Goal: Task Accomplishment & Management: Manage account settings

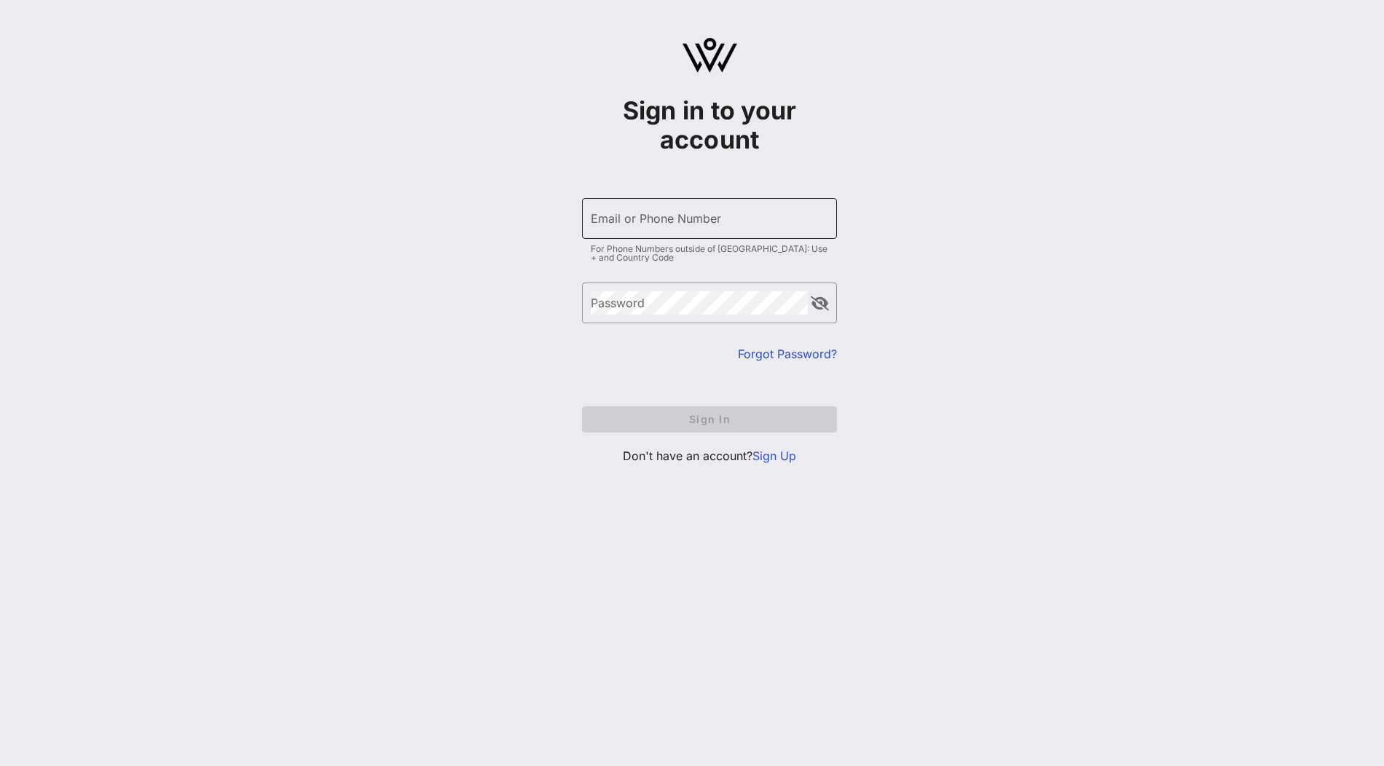
click at [695, 231] on div "Email or Phone Number" at bounding box center [709, 218] width 237 height 41
click at [711, 221] on input "Email or Phone Number" at bounding box center [709, 218] width 237 height 23
type input "[EMAIL_ADDRESS][DOMAIN_NAME]"
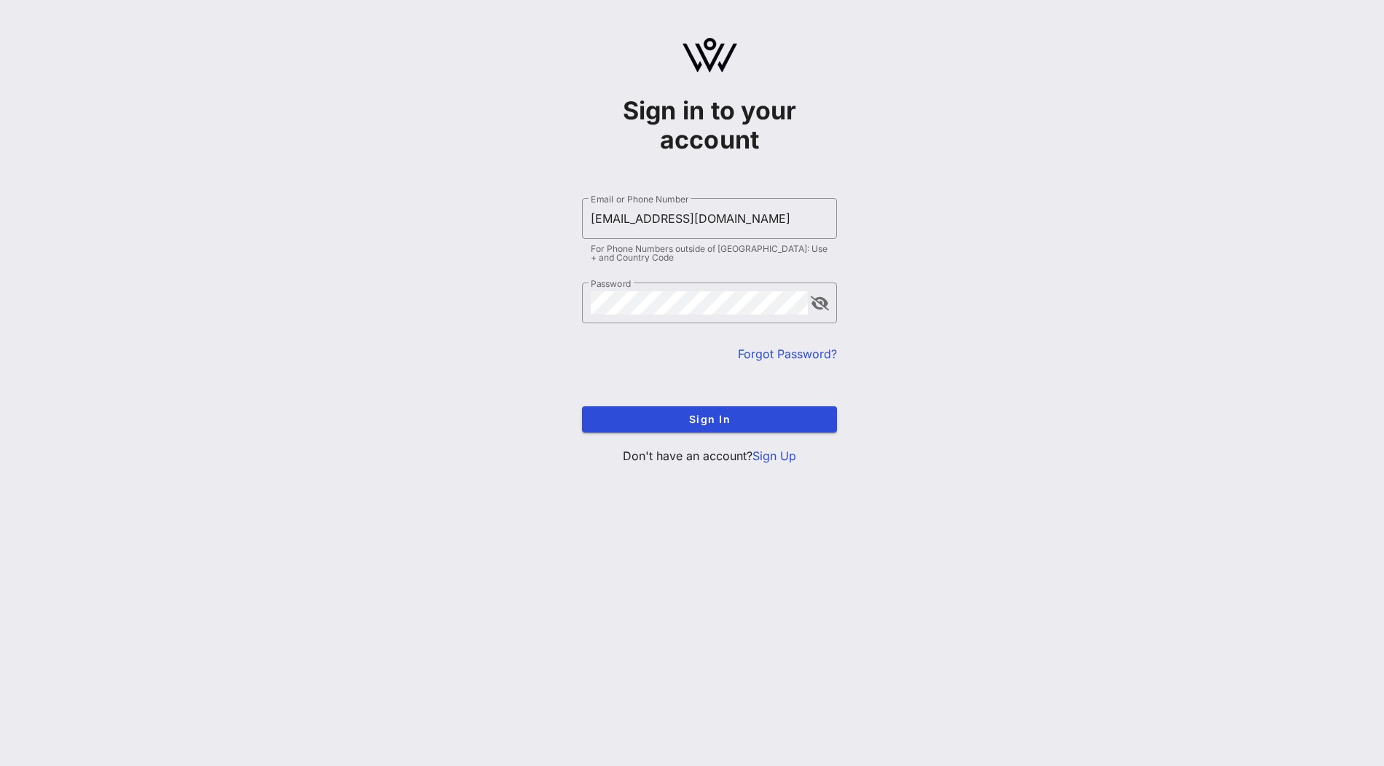
click at [776, 435] on form "​ Email or Phone Number [EMAIL_ADDRESS][DOMAIN_NAME] For Phone Numbers outside …" at bounding box center [709, 316] width 255 height 264
click at [782, 420] on span "Sign In" at bounding box center [710, 419] width 232 height 12
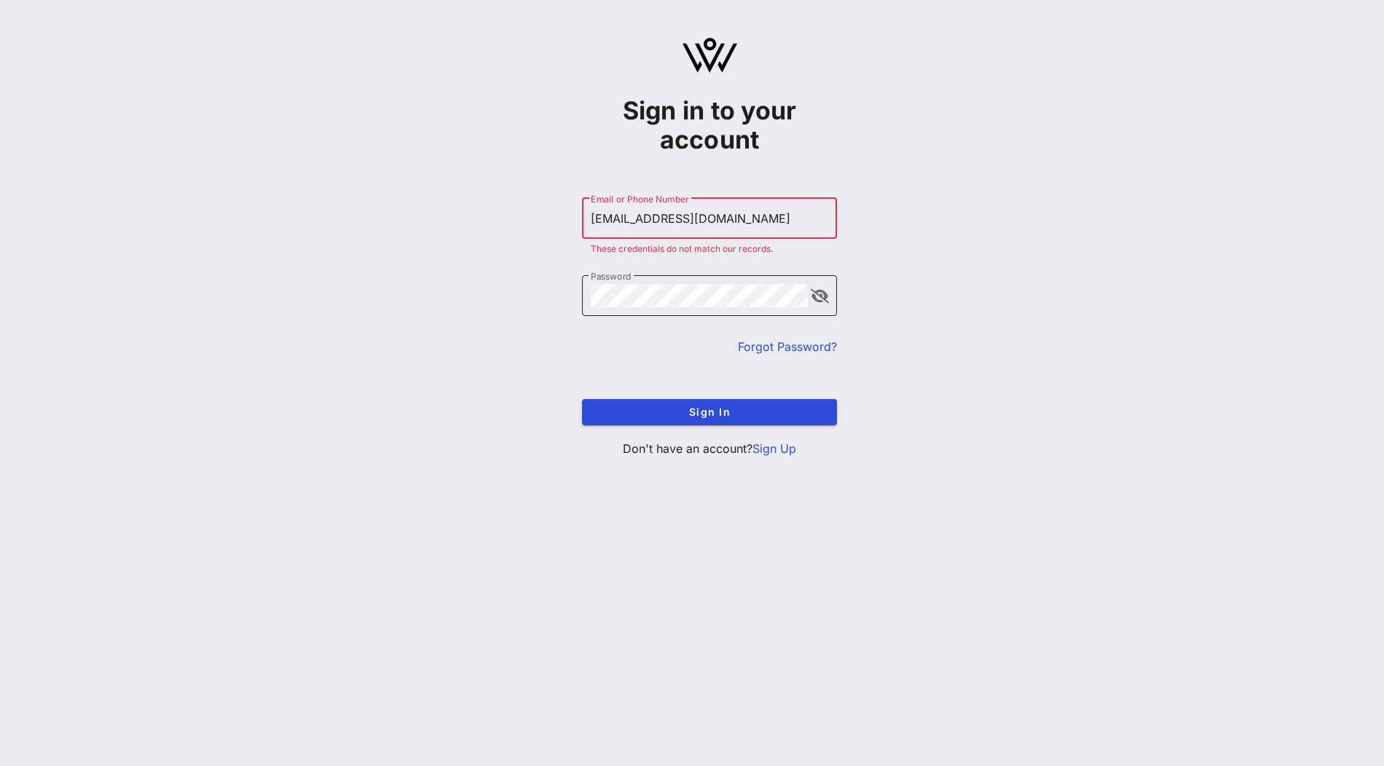
click at [815, 299] on button "append icon" at bounding box center [820, 296] width 18 height 15
click at [789, 442] on link "Sign Up" at bounding box center [774, 448] width 44 height 15
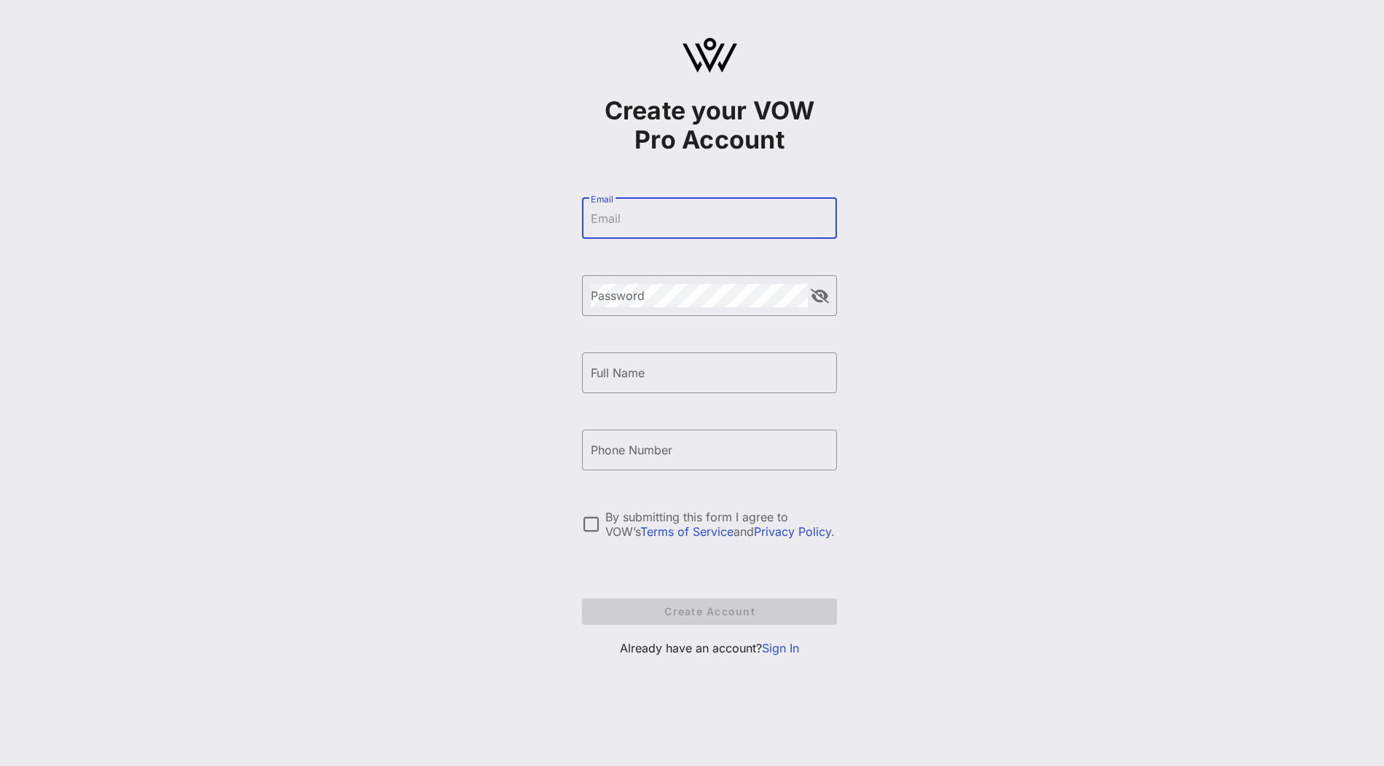
click at [657, 214] on input "Email" at bounding box center [709, 218] width 237 height 23
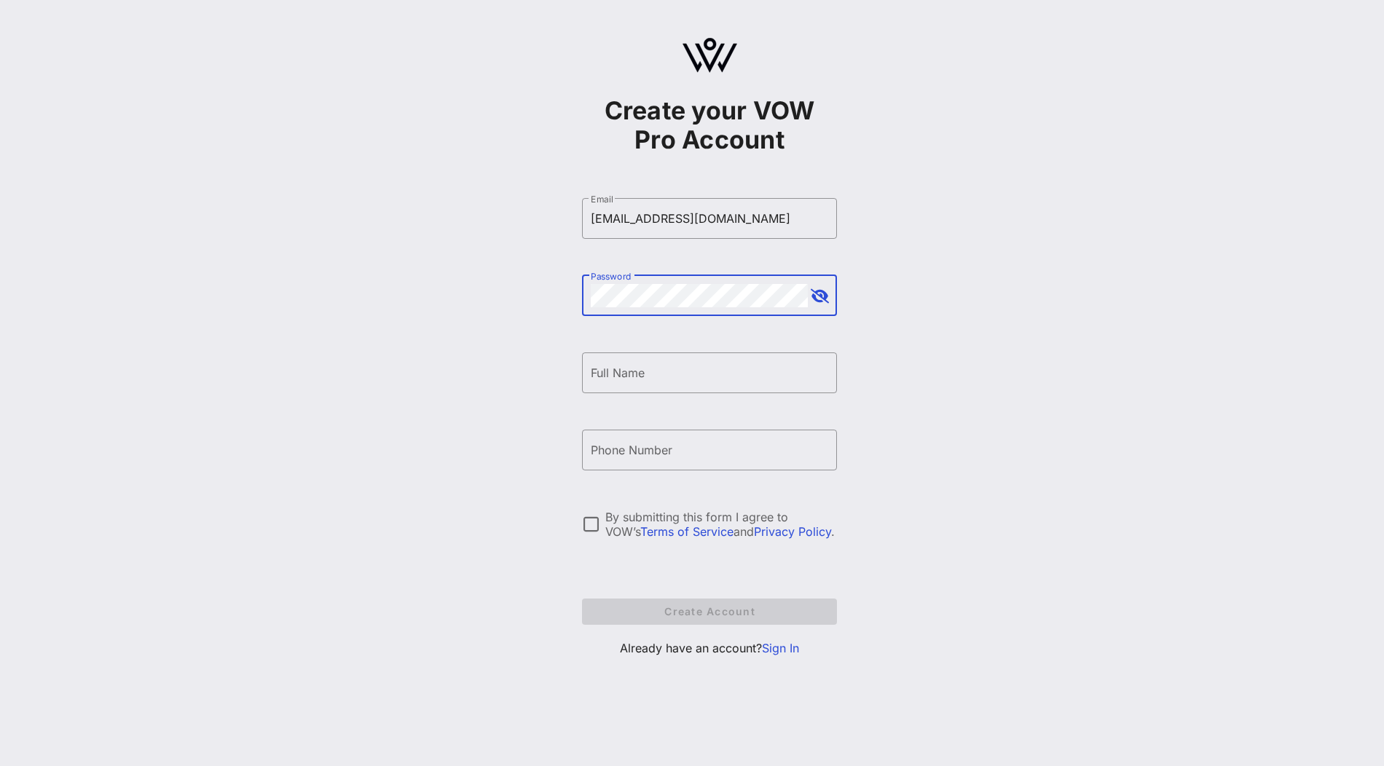
click at [821, 289] on button "append icon" at bounding box center [820, 296] width 18 height 15
click at [727, 384] on input "Full Name" at bounding box center [709, 372] width 237 height 23
click at [808, 214] on input "[EMAIL_ADDRESS][DOMAIN_NAME]" at bounding box center [709, 218] width 237 height 23
type input "[EMAIL_ADDRESS][DOMAIN_NAME]"
click at [748, 366] on input "Full Name" at bounding box center [709, 372] width 237 height 23
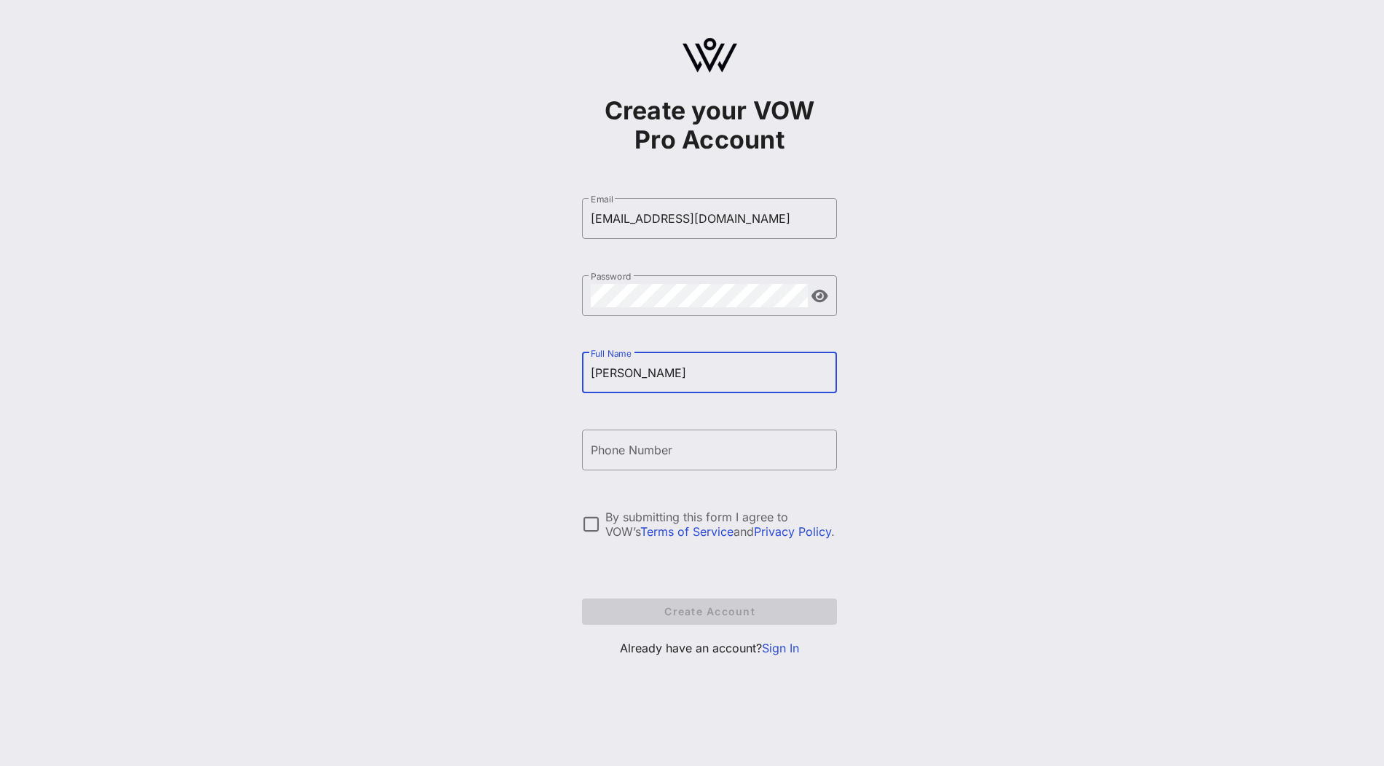
type input "[PERSON_NAME]"
type input "T"
click at [678, 381] on input "[PERSON_NAME]" at bounding box center [709, 372] width 237 height 23
type input "[PERSON_NAME]"
click at [649, 457] on input "Phone Number" at bounding box center [709, 449] width 237 height 23
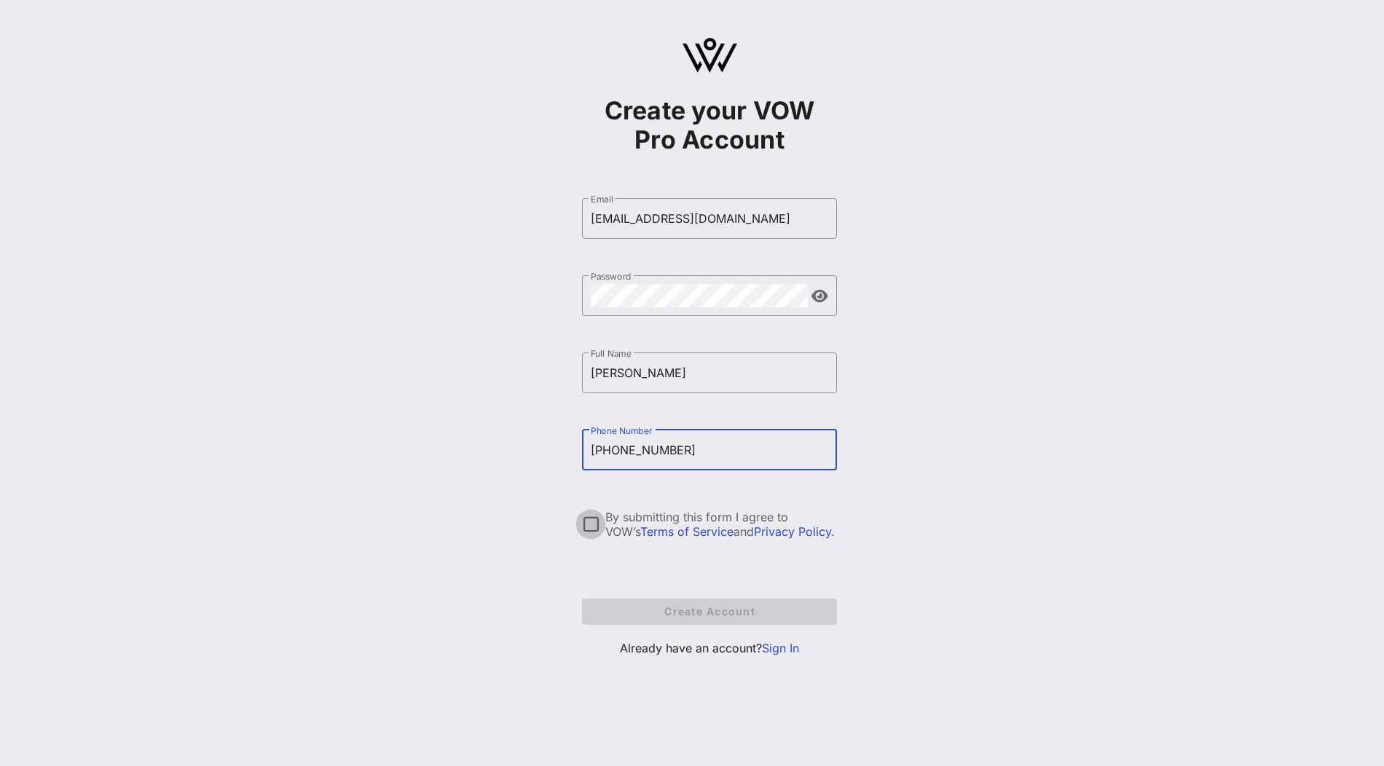
type input "[PHONE_NUMBER]"
click at [594, 528] on div at bounding box center [590, 524] width 25 height 25
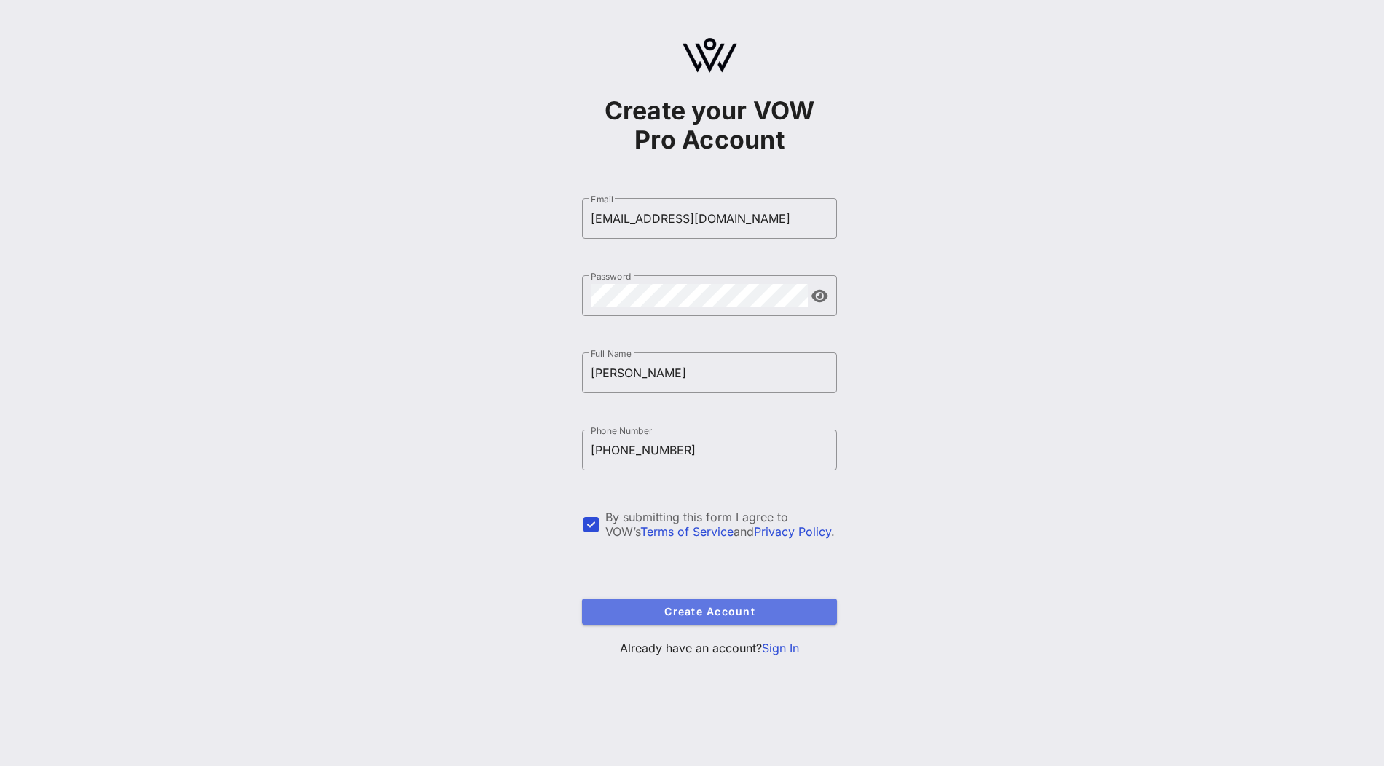
click at [683, 622] on button "Create Account" at bounding box center [709, 612] width 255 height 26
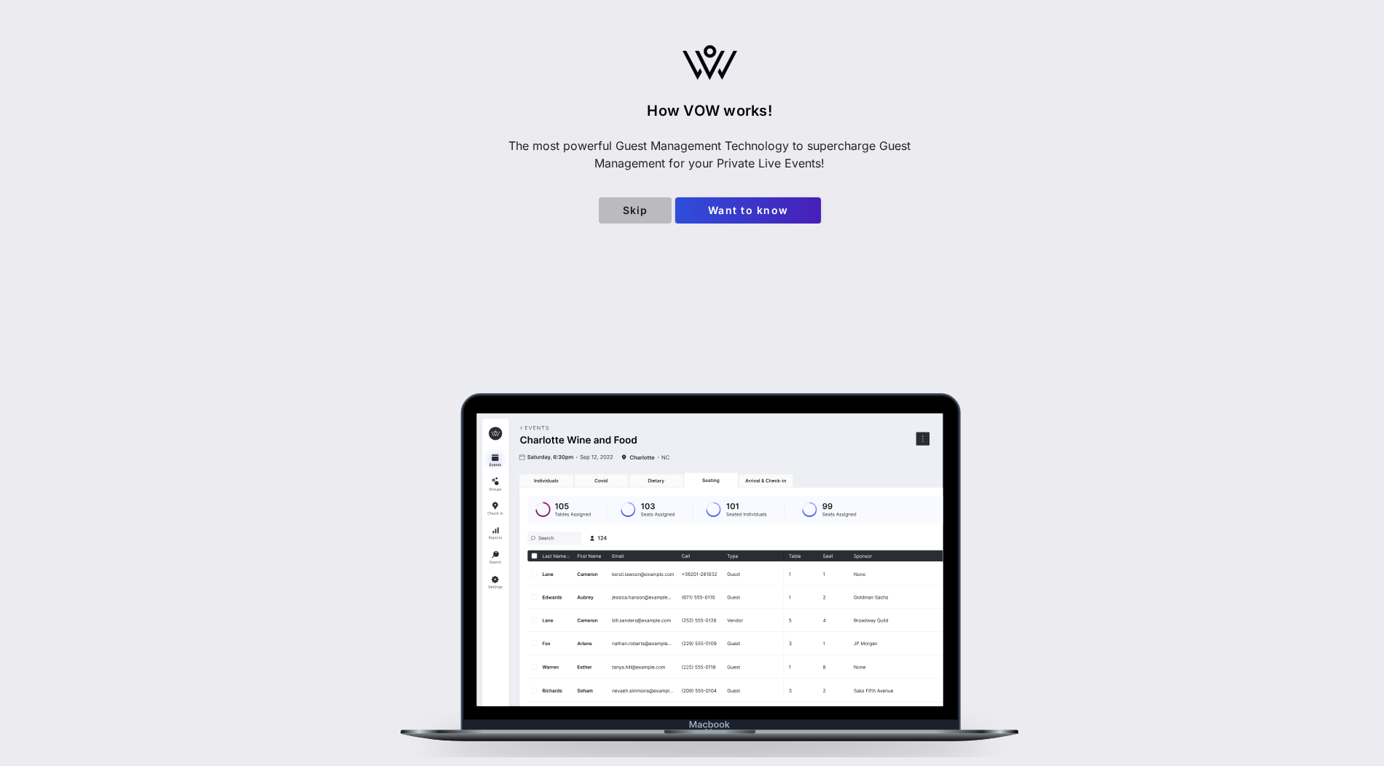
click at [629, 216] on span "Skip" at bounding box center [635, 210] width 50 height 12
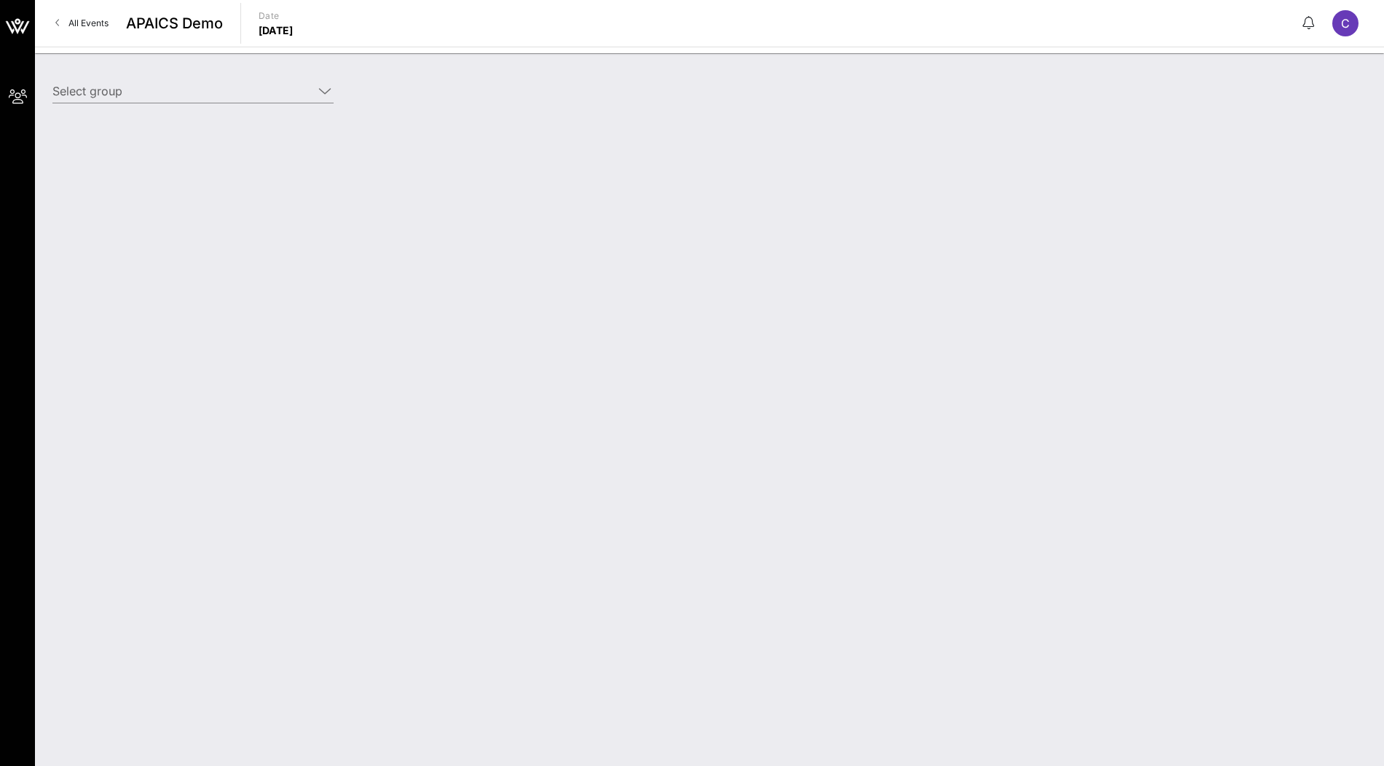
type input "VOW (VOW) [[PERSON_NAME], [EMAIL_ADDRESS][DOMAIN_NAME]]"
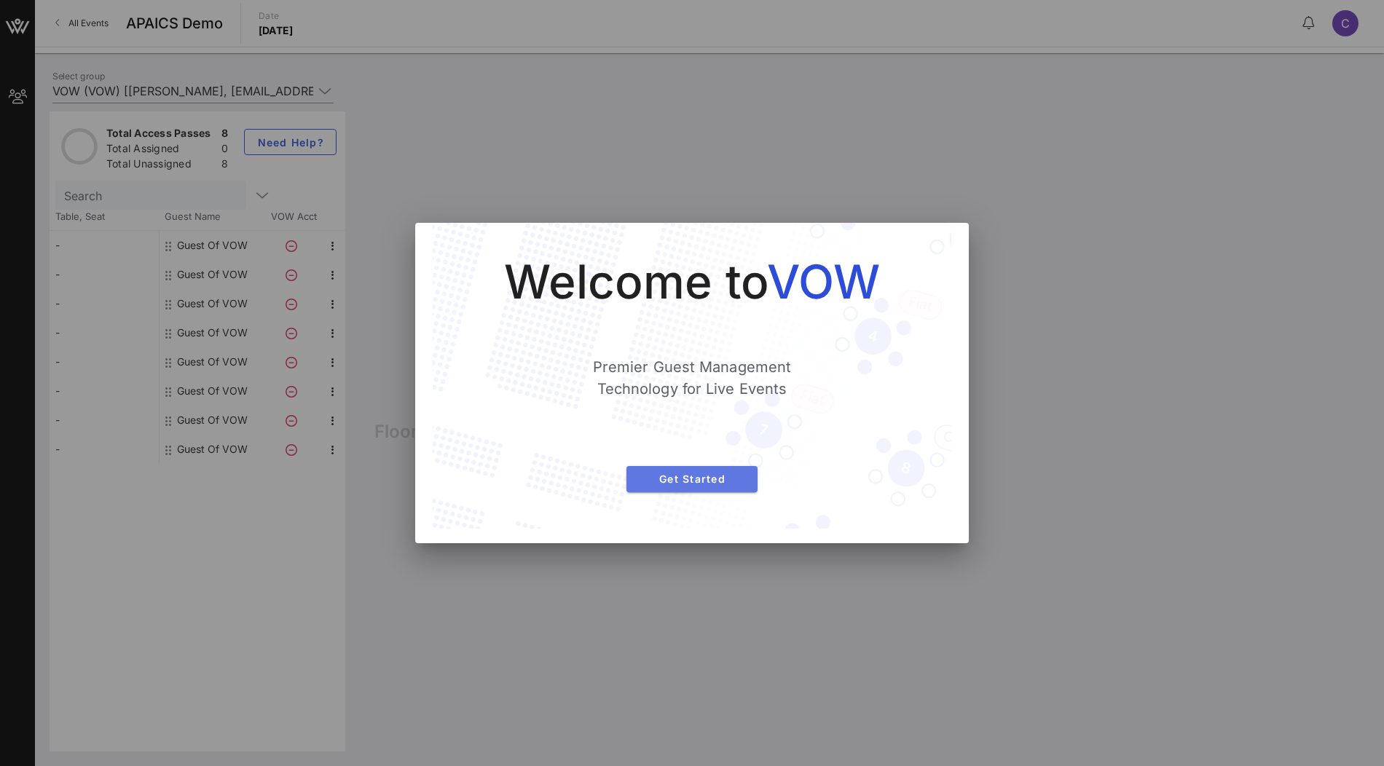
click at [692, 476] on span "Get Started" at bounding box center [692, 479] width 108 height 12
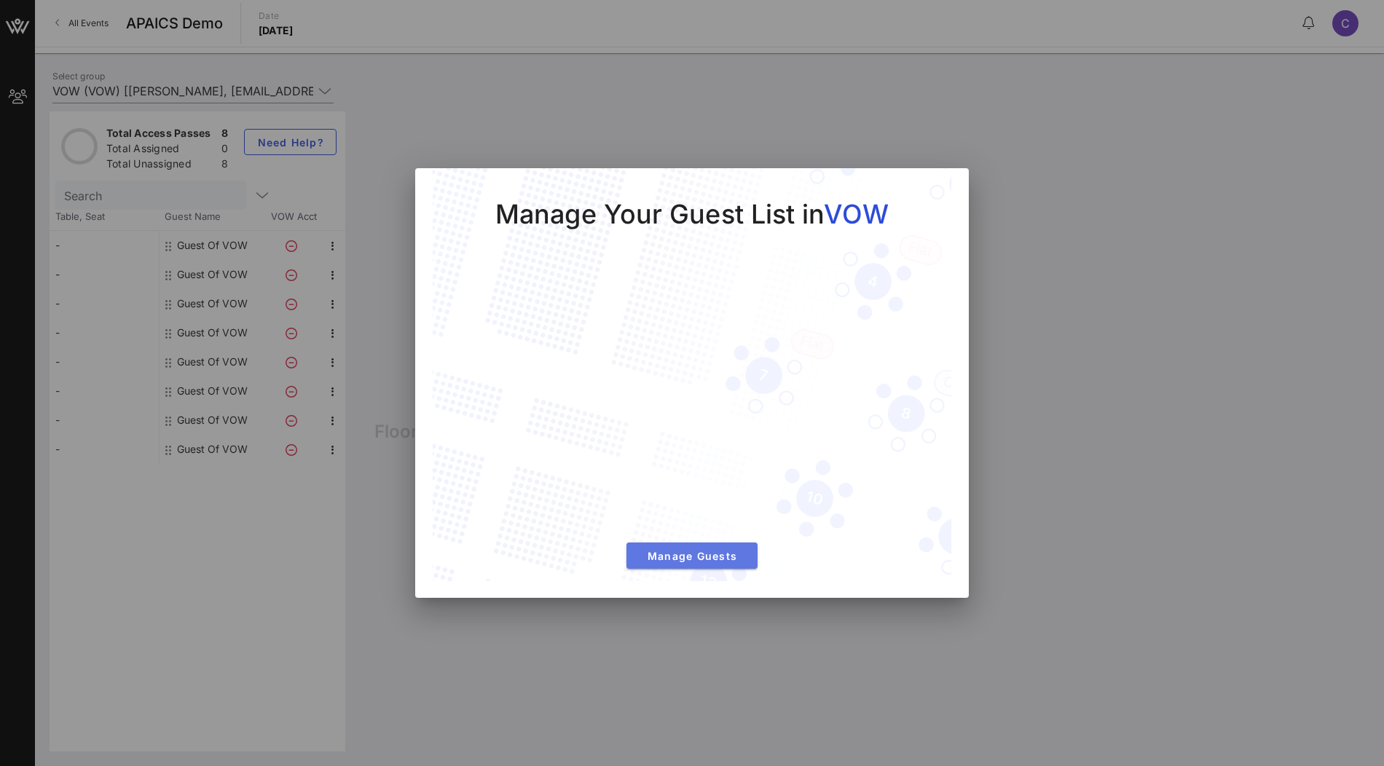
click at [650, 556] on span "Manage Guests" at bounding box center [692, 556] width 108 height 12
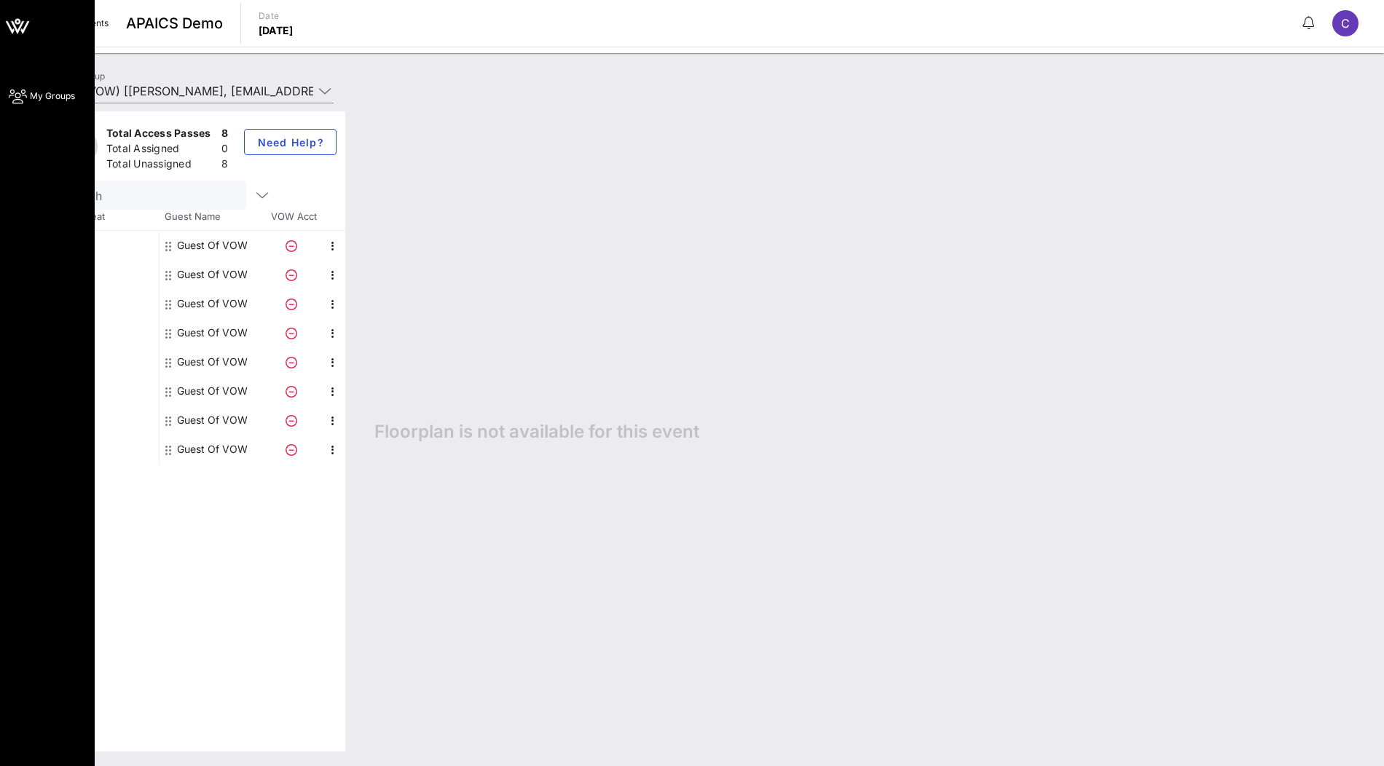
click at [24, 87] on link "My Groups" at bounding box center [42, 95] width 66 height 17
click at [23, 98] on icon at bounding box center [18, 96] width 18 height 2
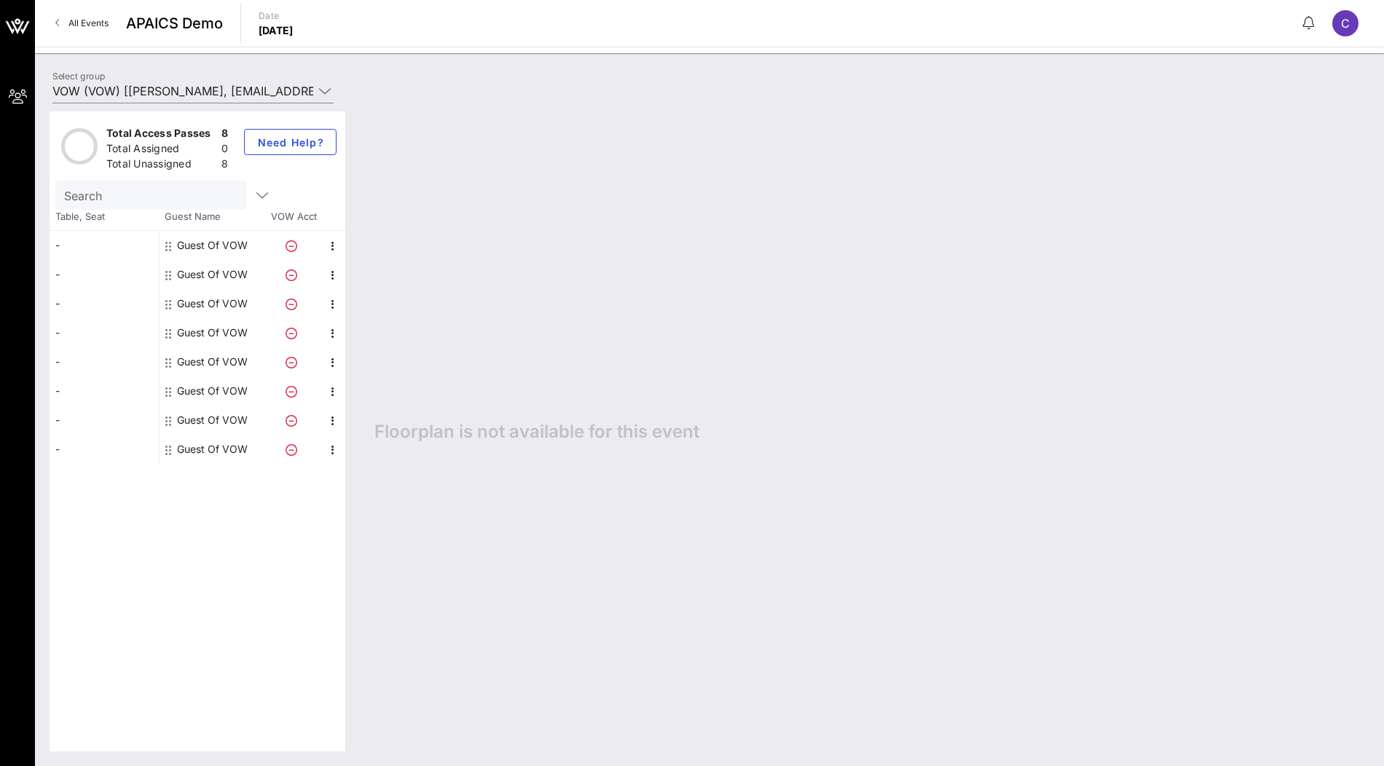
click at [87, 18] on span "All Events" at bounding box center [88, 22] width 40 height 11
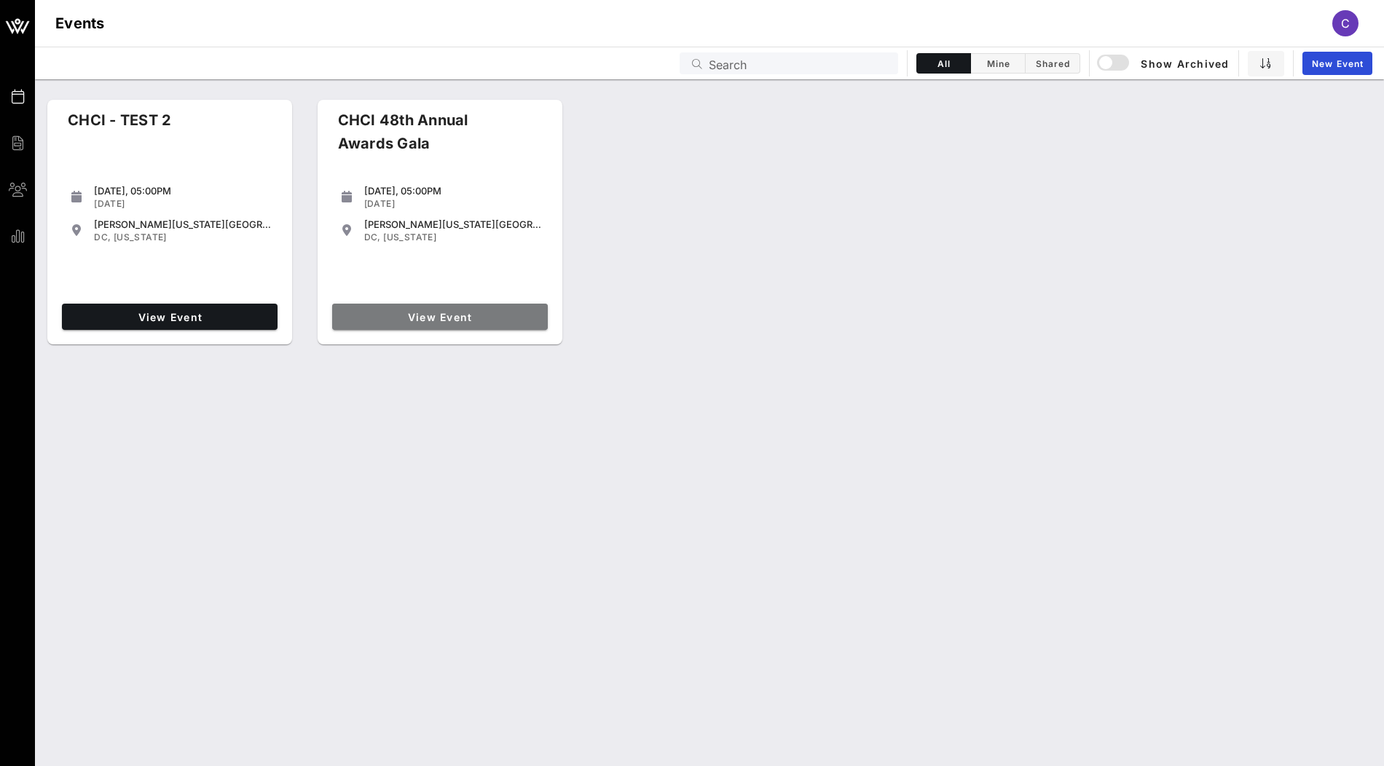
click at [441, 323] on link "View Event" at bounding box center [440, 317] width 216 height 26
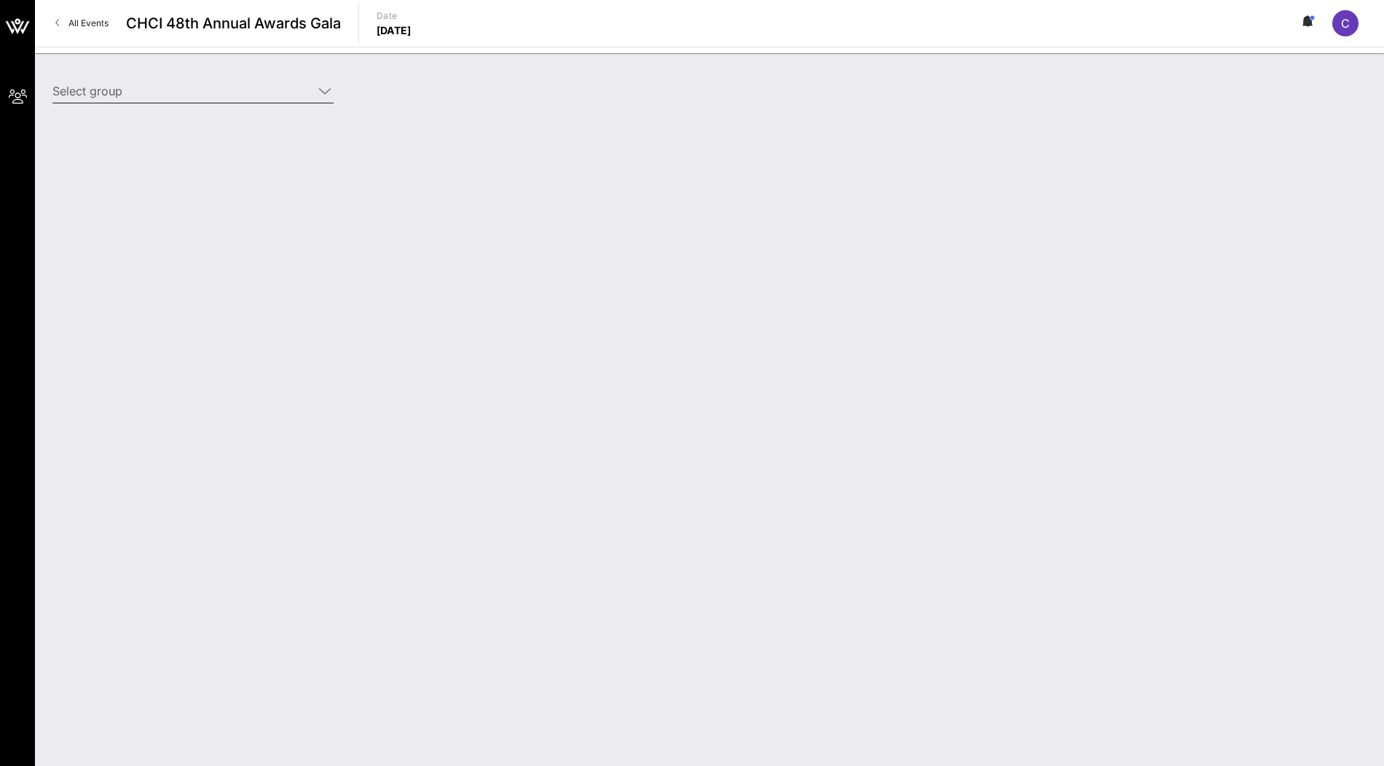
type input "VOW (TEST) [[PERSON_NAME], [EMAIL_ADDRESS][DOMAIN_NAME]]"
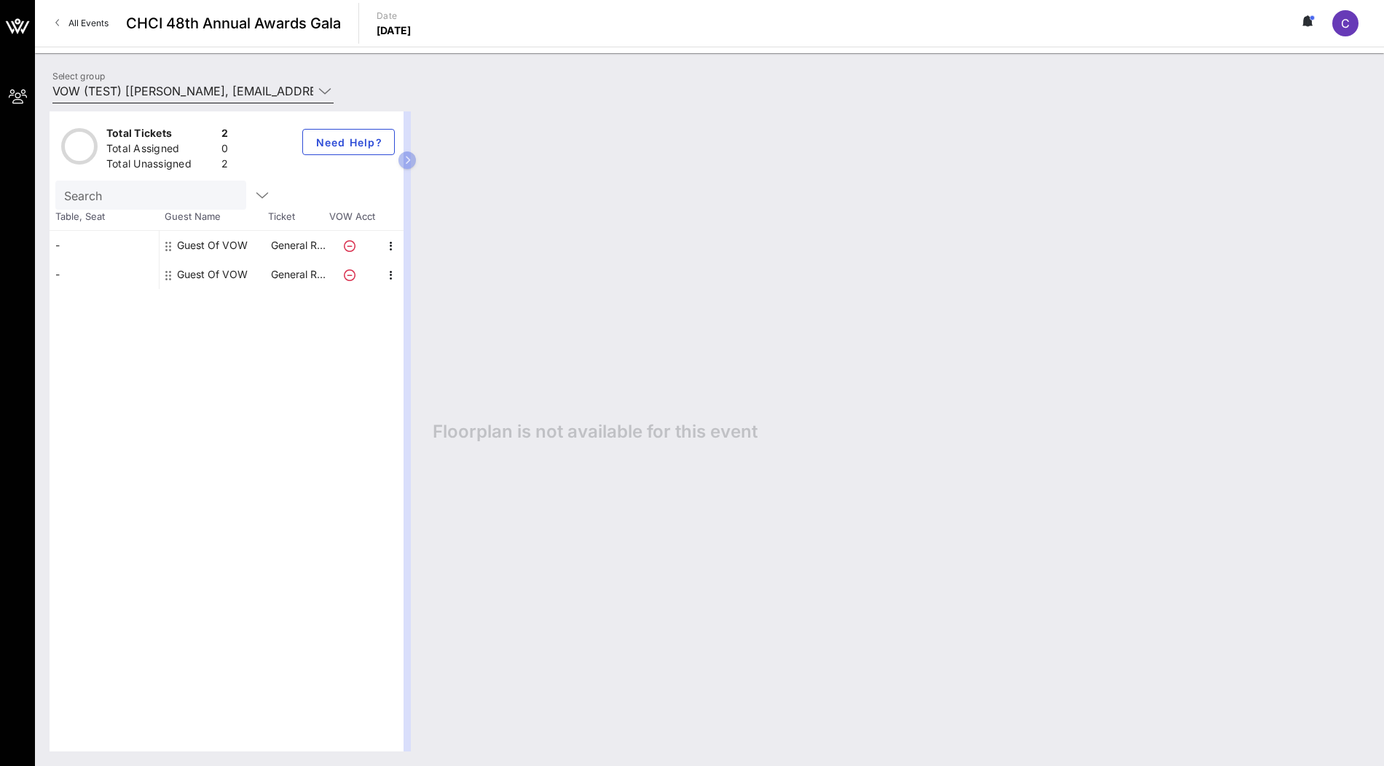
click at [291, 110] on div "Total Tickets 2 Total Assigned 0 Total Unassigned 2 Need Help? Search Table, Se…" at bounding box center [709, 431] width 1349 height 669
click at [1352, 26] on div "C" at bounding box center [1345, 23] width 26 height 26
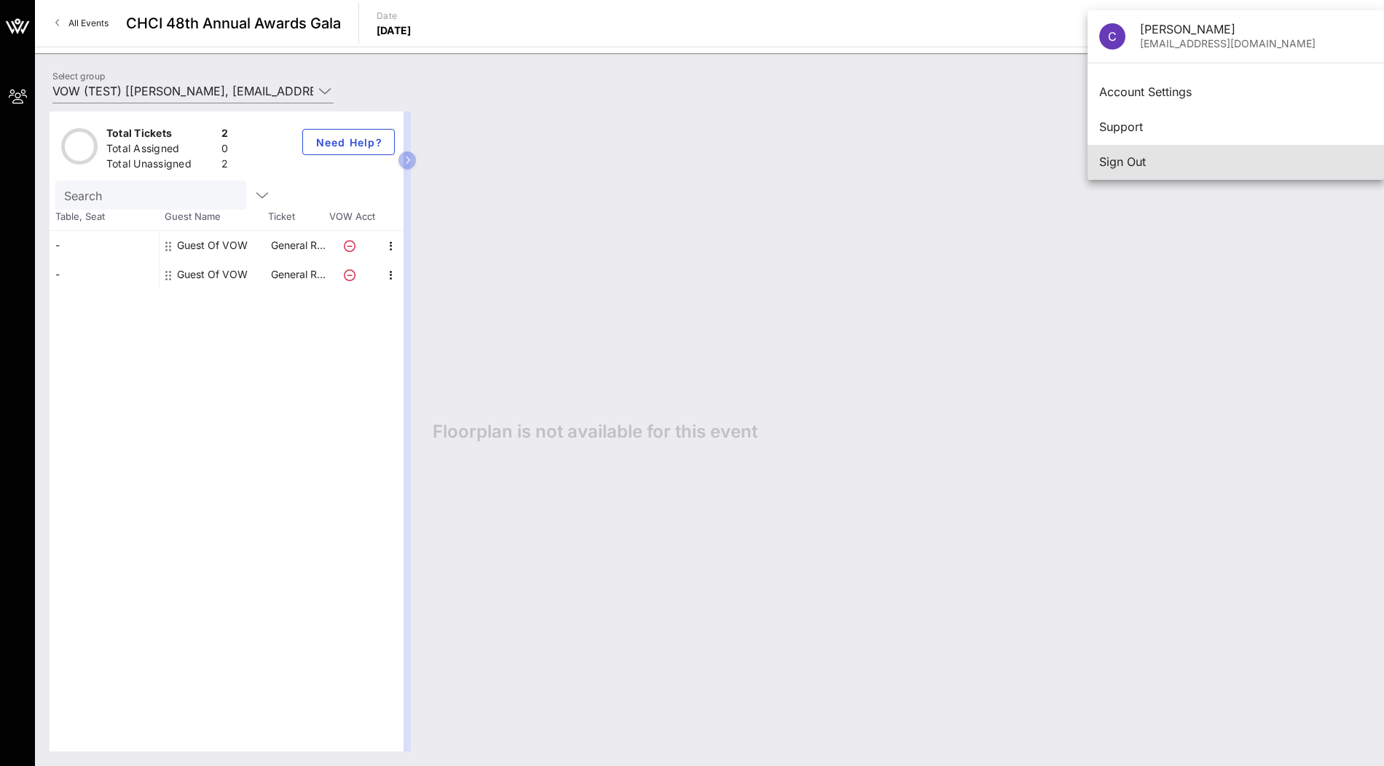
click at [1211, 169] on div "Sign Out" at bounding box center [1235, 161] width 273 height 31
